Goal: Task Accomplishment & Management: Use online tool/utility

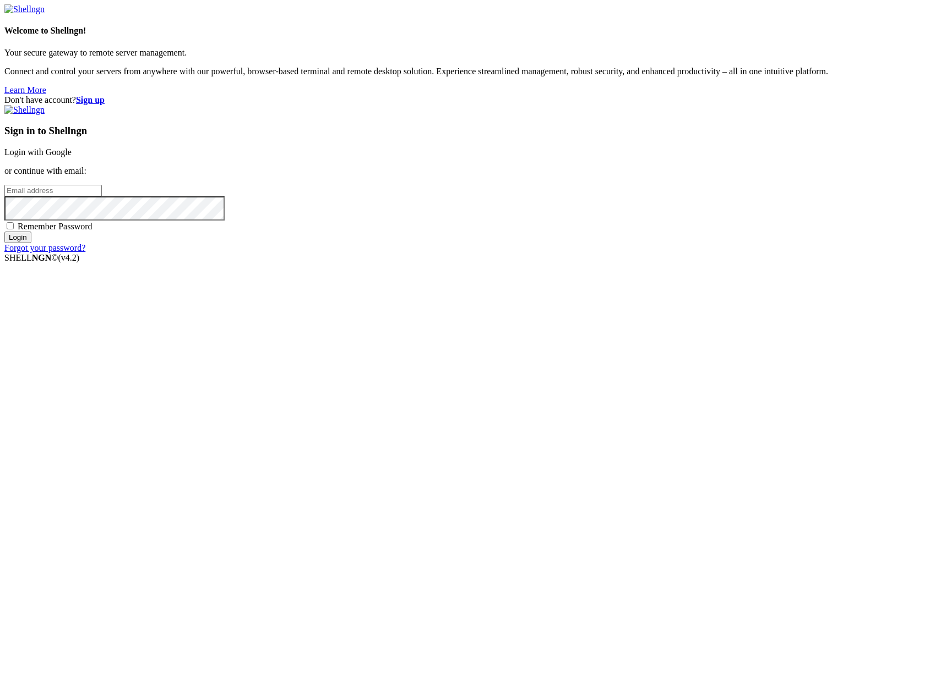
click at [102, 196] on input "email" at bounding box center [52, 191] width 97 height 12
type input "[PERSON_NAME][EMAIL_ADDRESS][DOMAIN_NAME]"
click at [31, 243] on input "Login" at bounding box center [17, 238] width 27 height 12
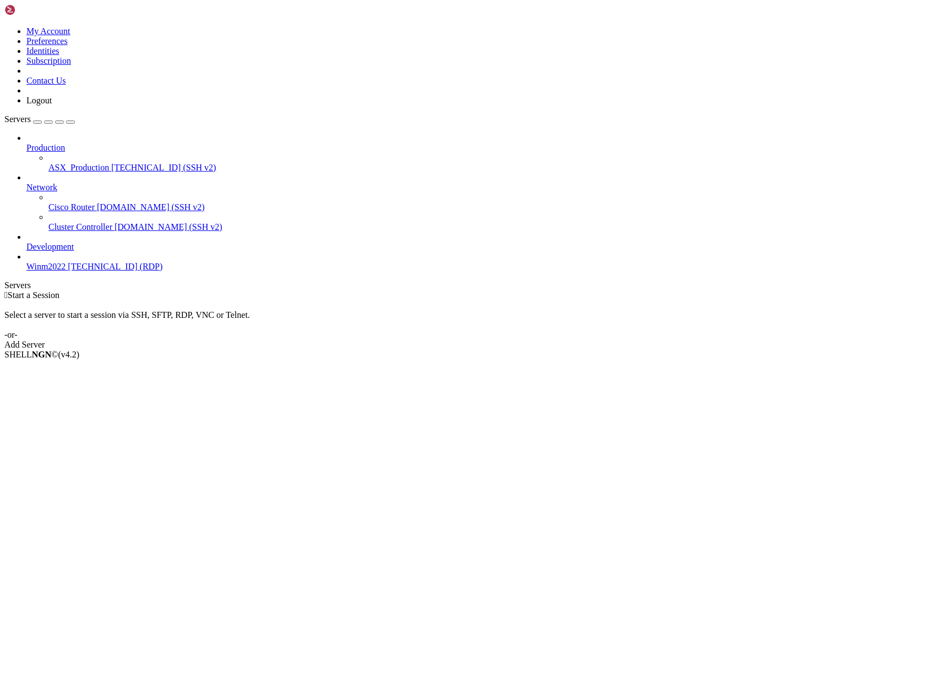
click at [63, 163] on span "ASX_Production" at bounding box center [78, 167] width 61 height 9
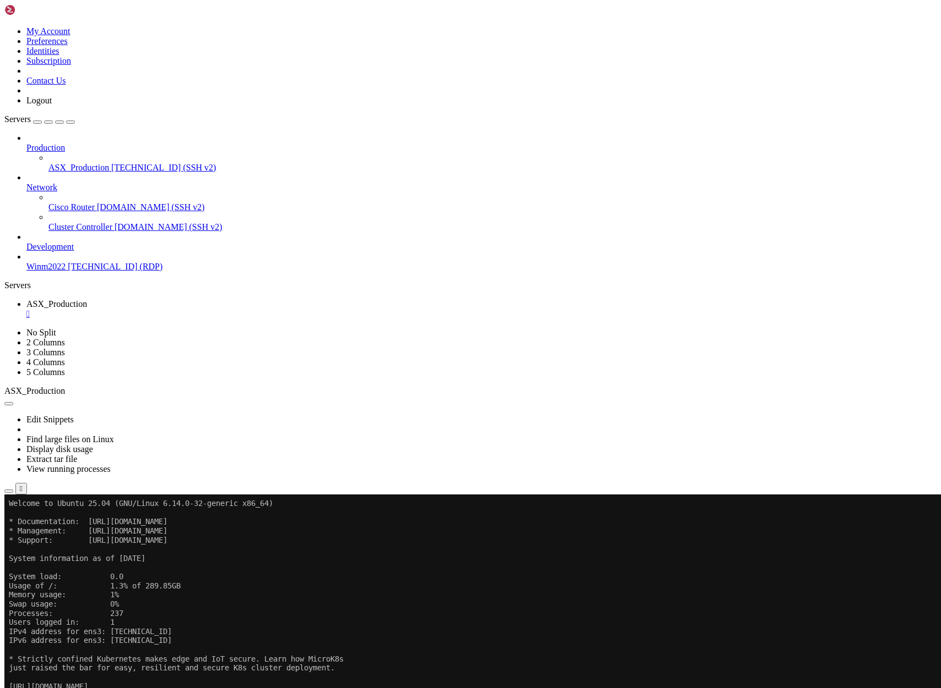
click at [9, 491] on icon "button" at bounding box center [9, 491] width 0 height 0
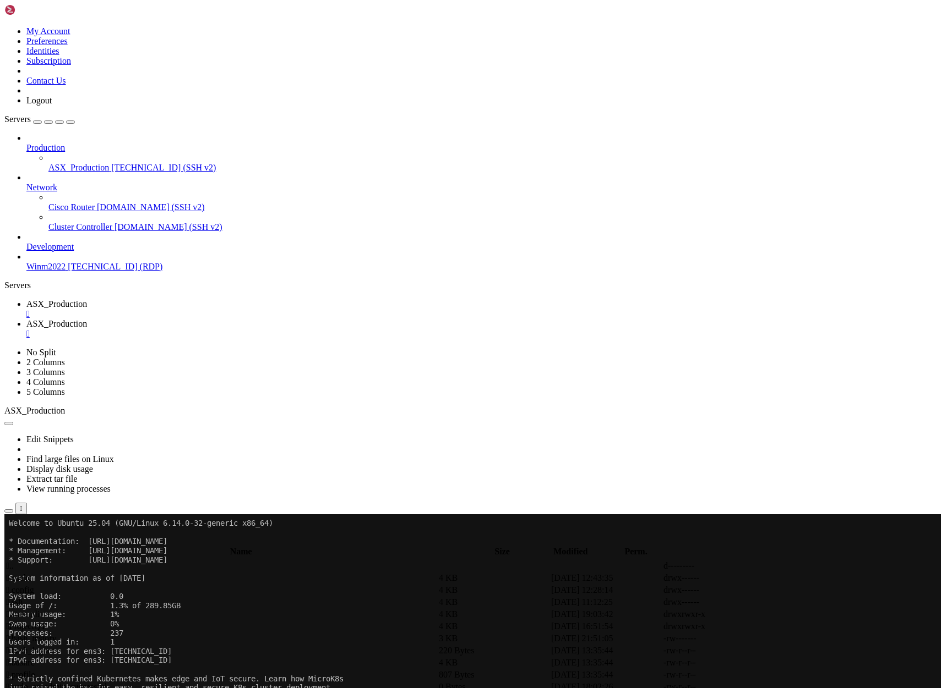
click at [46, 622] on span " ProjectQT" at bounding box center [26, 626] width 40 height 9
type input "/home/ubuntu/ProjectQT"
click at [87, 299] on span "ASX_Production" at bounding box center [56, 303] width 61 height 9
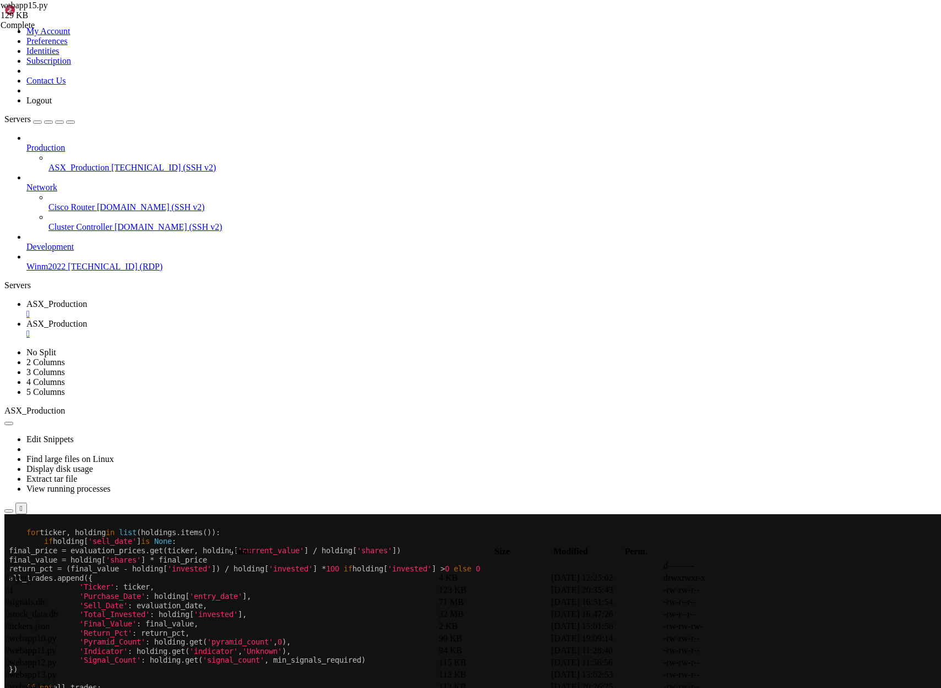
scroll to position [9, 0]
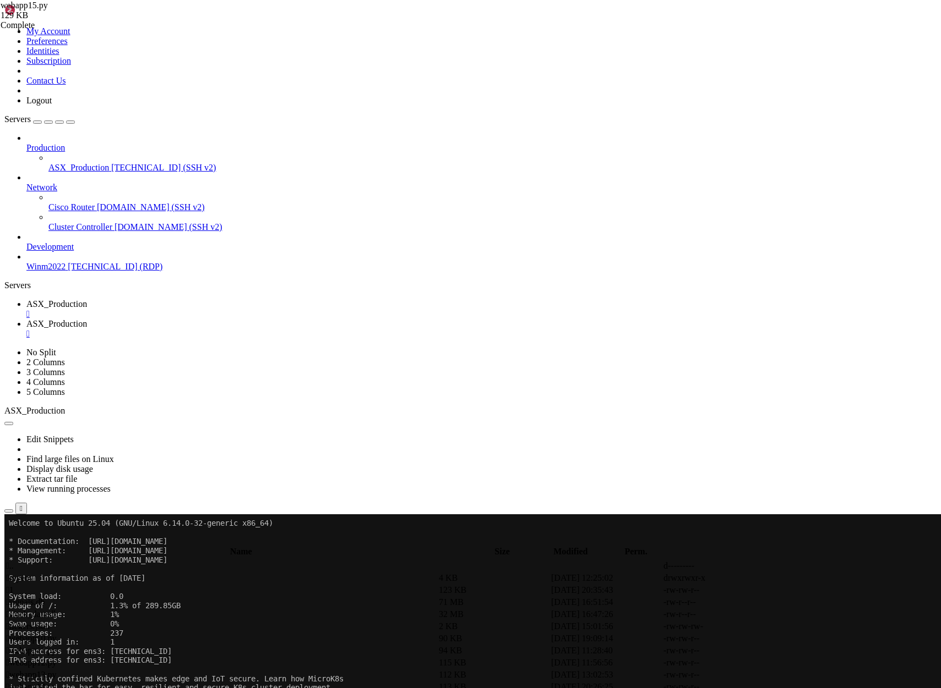
drag, startPoint x: 264, startPoint y: 13, endPoint x: 292, endPoint y: 23, distance: 29.8
click at [87, 319] on span "ASX_Production" at bounding box center [56, 323] width 61 height 9
click at [195, 299] on link "ASX_Production " at bounding box center [481, 309] width 910 height 20
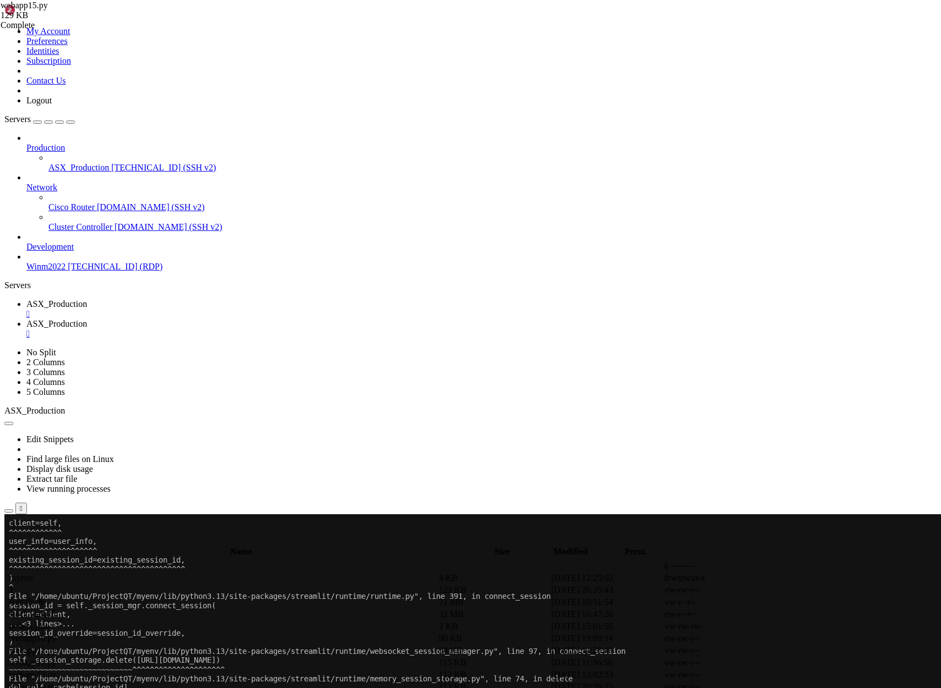
click at [73, 163] on span "ASX_Production" at bounding box center [78, 167] width 61 height 9
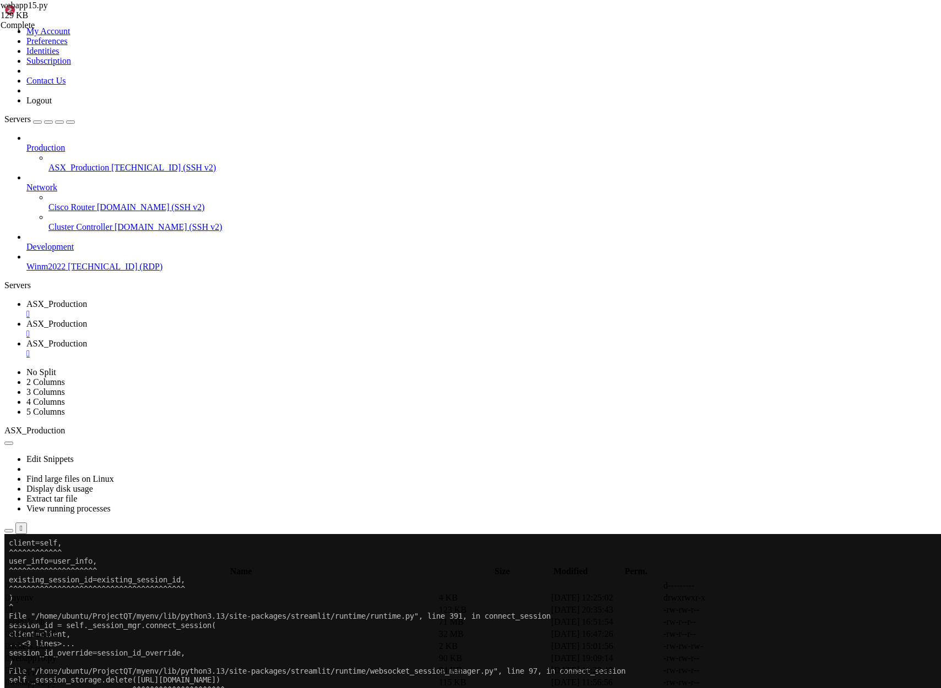
scroll to position [0, 0]
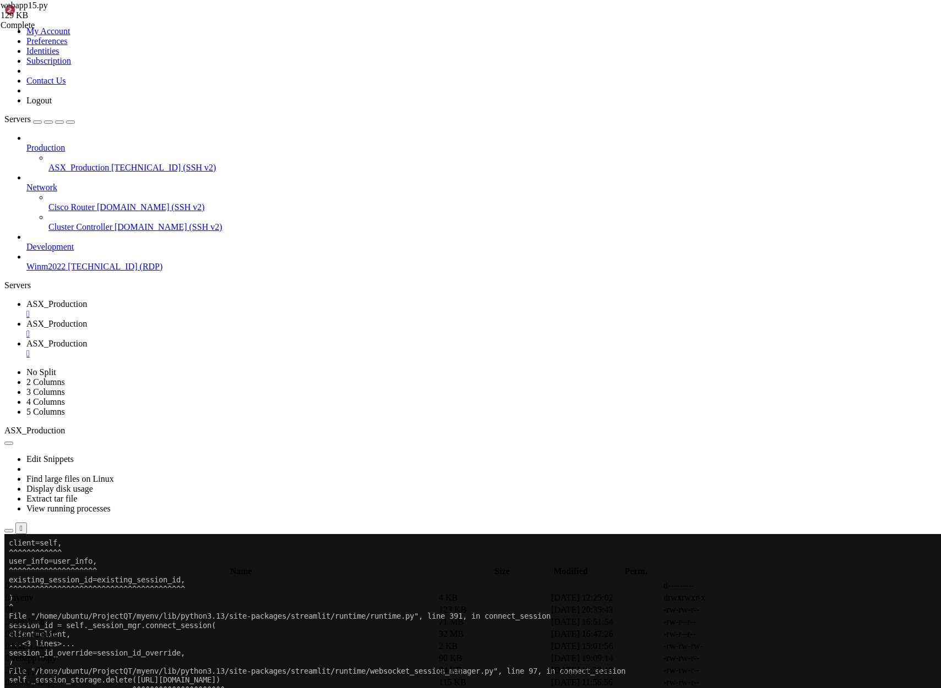
drag, startPoint x: 144, startPoint y: 1846, endPoint x: 72, endPoint y: 1850, distance: 72.2
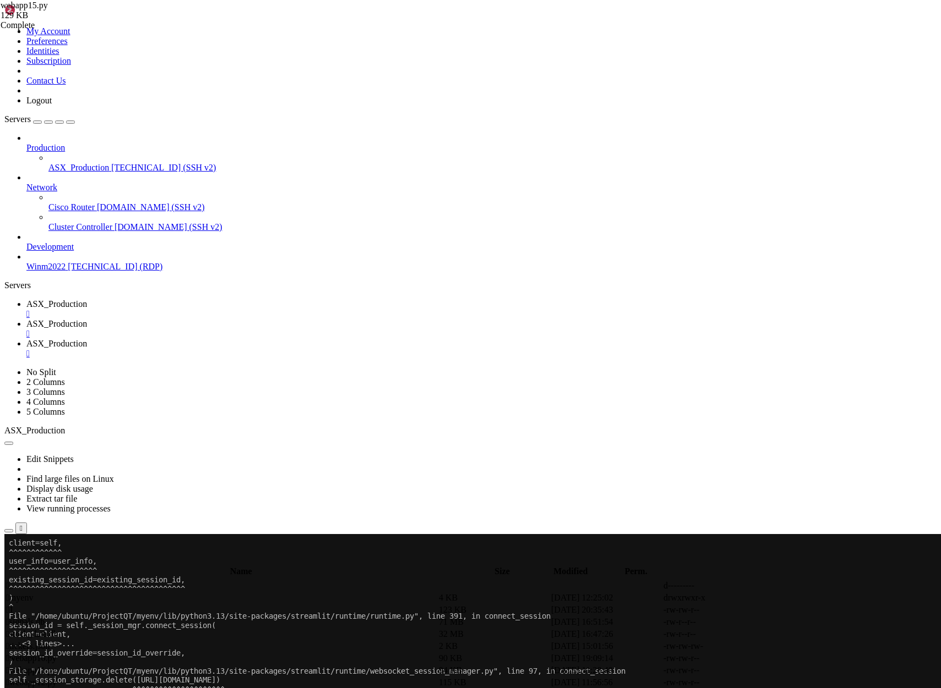
click at [416, 349] on div "" at bounding box center [481, 354] width 910 height 10
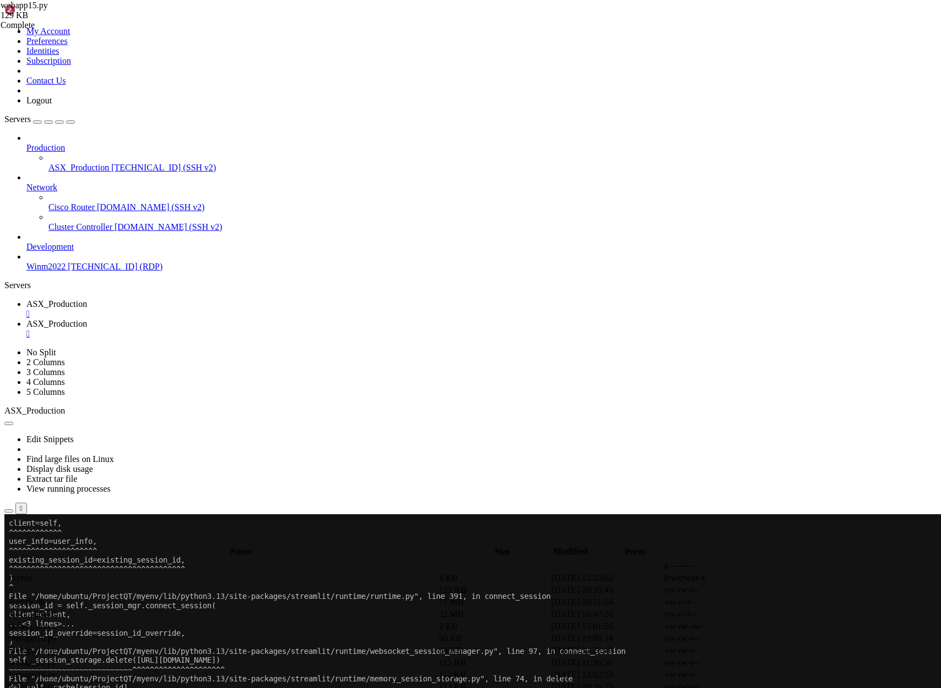
click at [320, 329] on div "" at bounding box center [481, 334] width 910 height 10
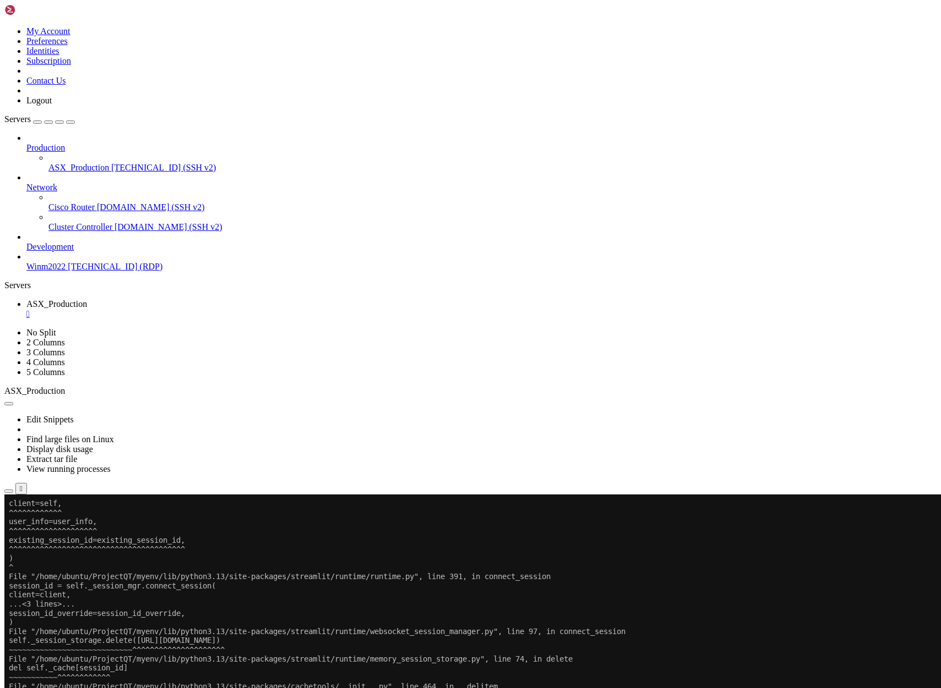
click at [111, 163] on span "[TECHNICAL_ID] (SSH v2)" at bounding box center [163, 167] width 105 height 9
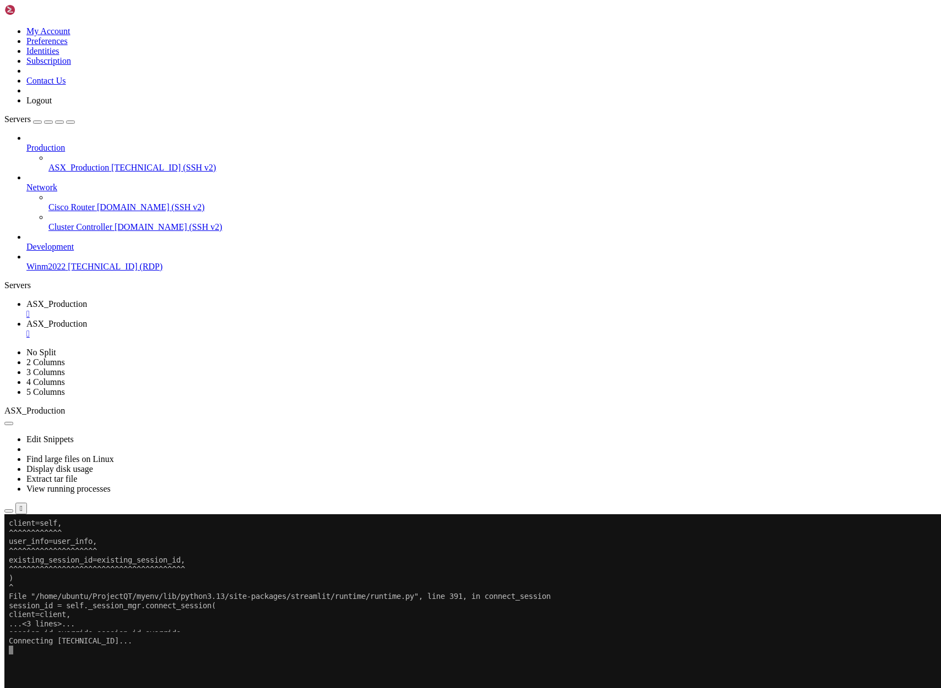
scroll to position [0, 0]
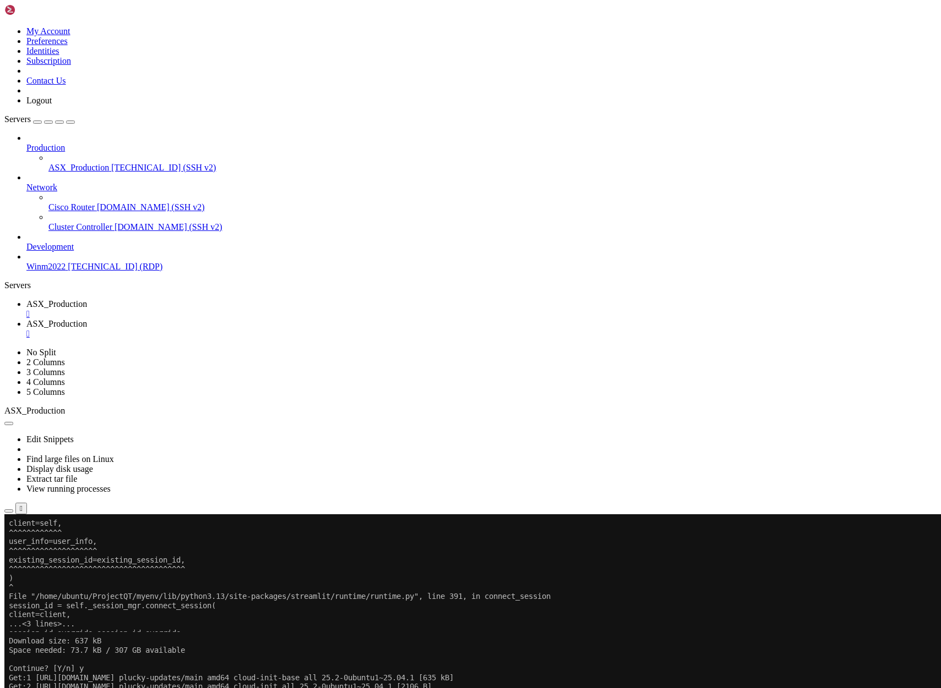
scroll to position [577, 0]
